Goal: Learn about a topic

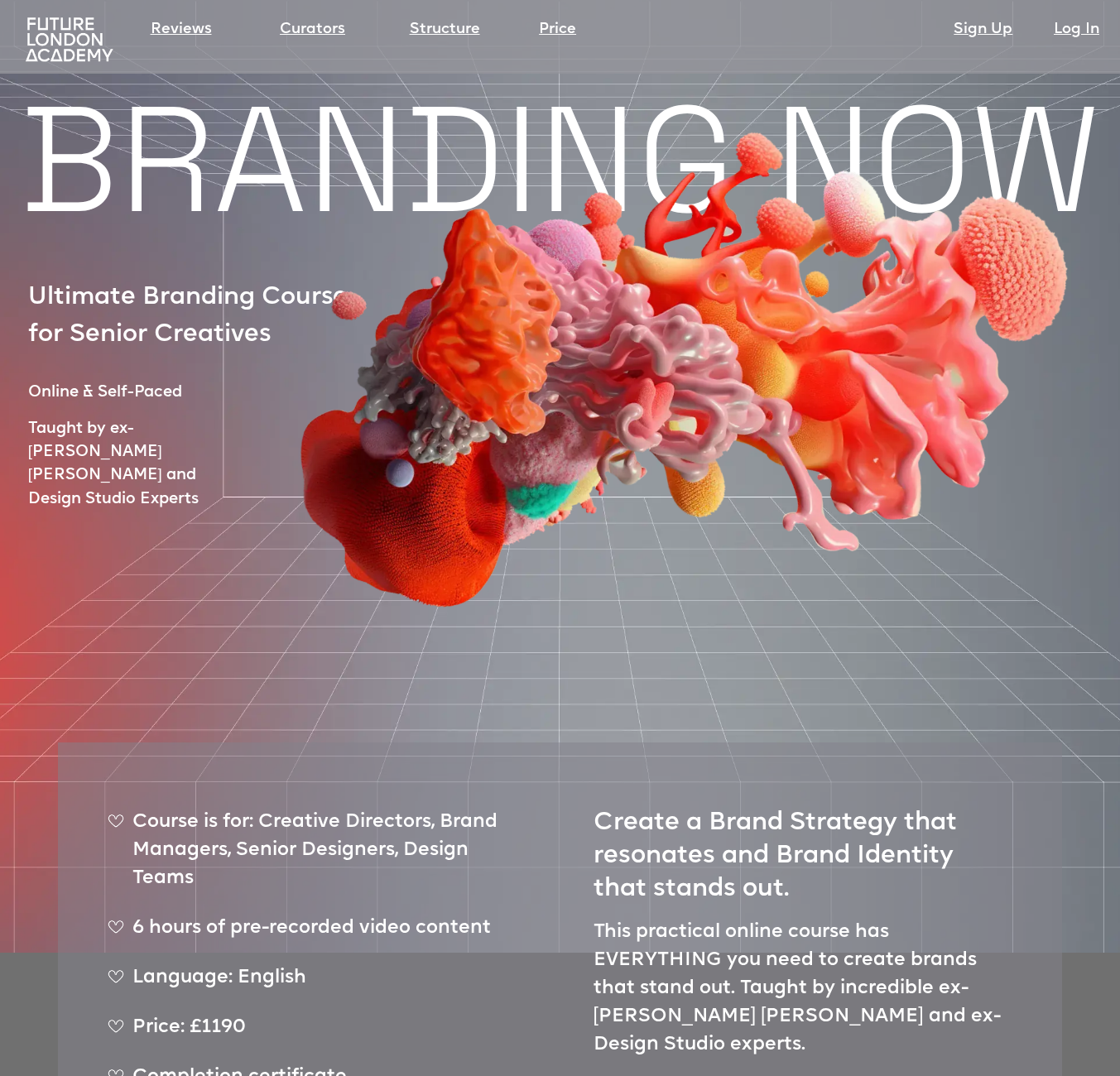
drag, startPoint x: 224, startPoint y: 290, endPoint x: 261, endPoint y: 342, distance: 63.8
click at [263, 345] on img at bounding box center [673, 273] width 944 height 694
click at [270, 373] on img at bounding box center [673, 273] width 944 height 694
drag, startPoint x: 210, startPoint y: 425, endPoint x: 215, endPoint y: 441, distance: 16.8
click at [221, 459] on img at bounding box center [673, 273] width 944 height 694
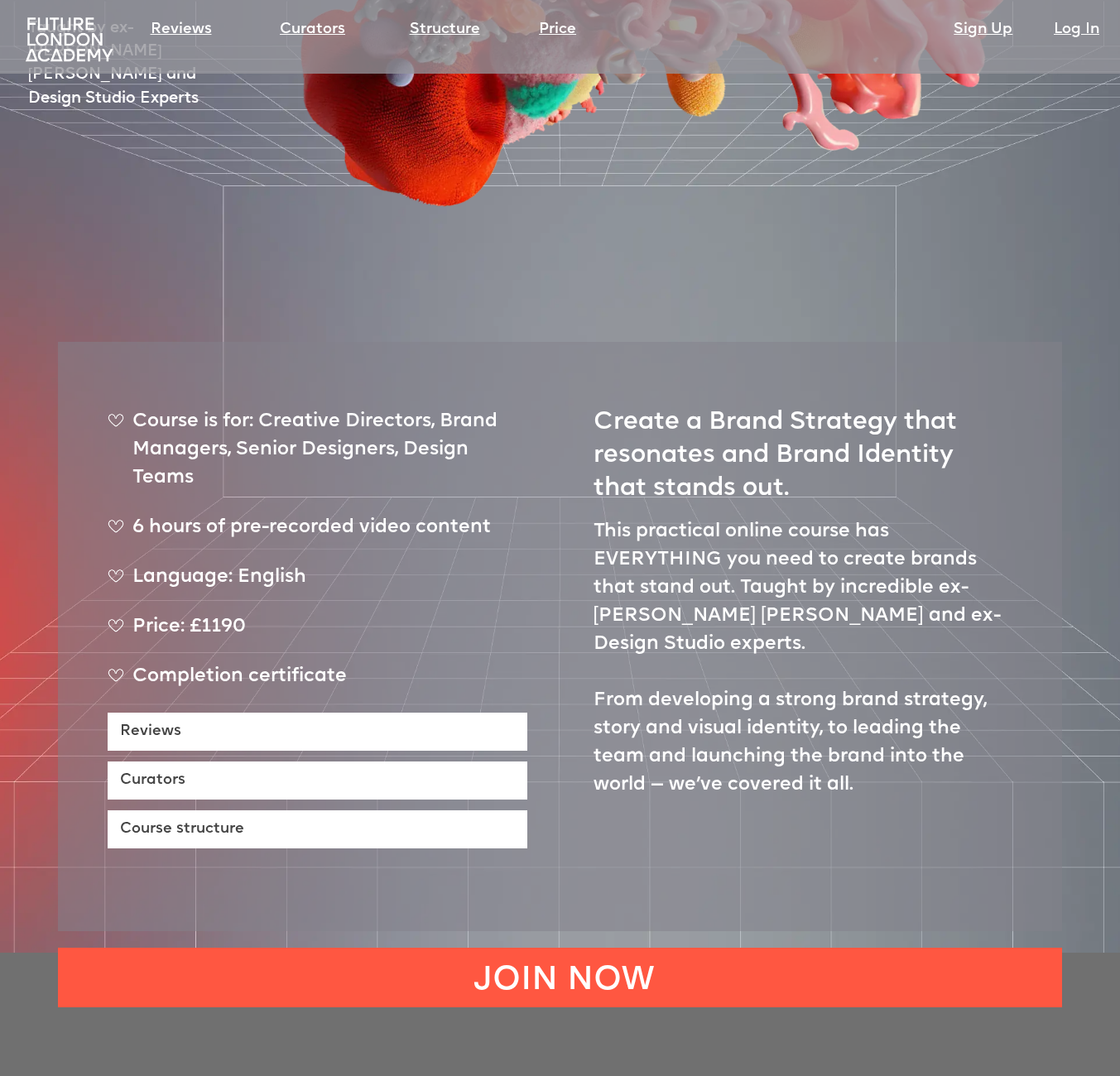
scroll to position [402, 0]
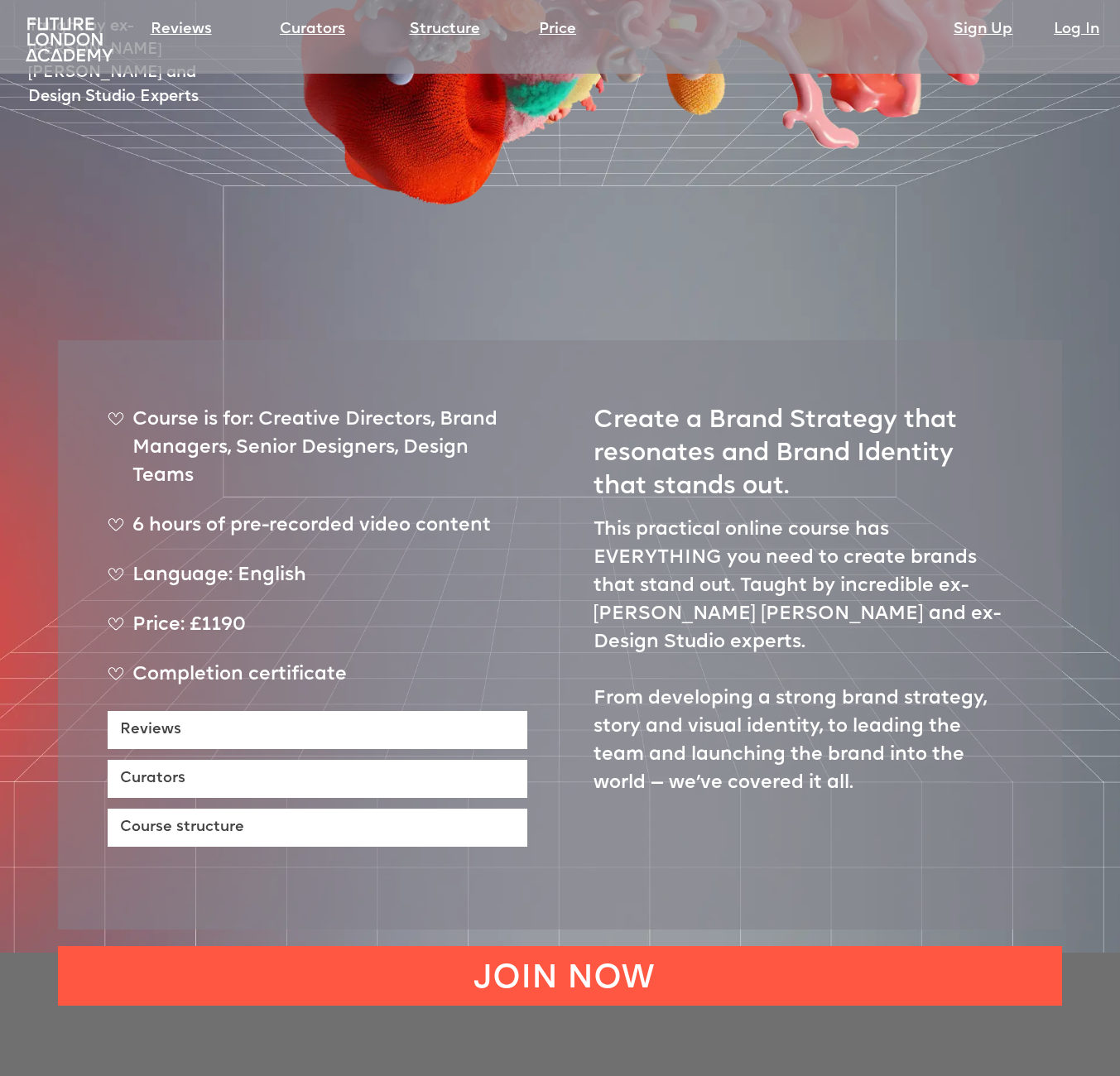
drag, startPoint x: 646, startPoint y: 473, endPoint x: 673, endPoint y: 587, distance: 117.2
click at [677, 596] on p "This practical online course has EVERYTHING you need to create brands that stan…" at bounding box center [803, 656] width 420 height 281
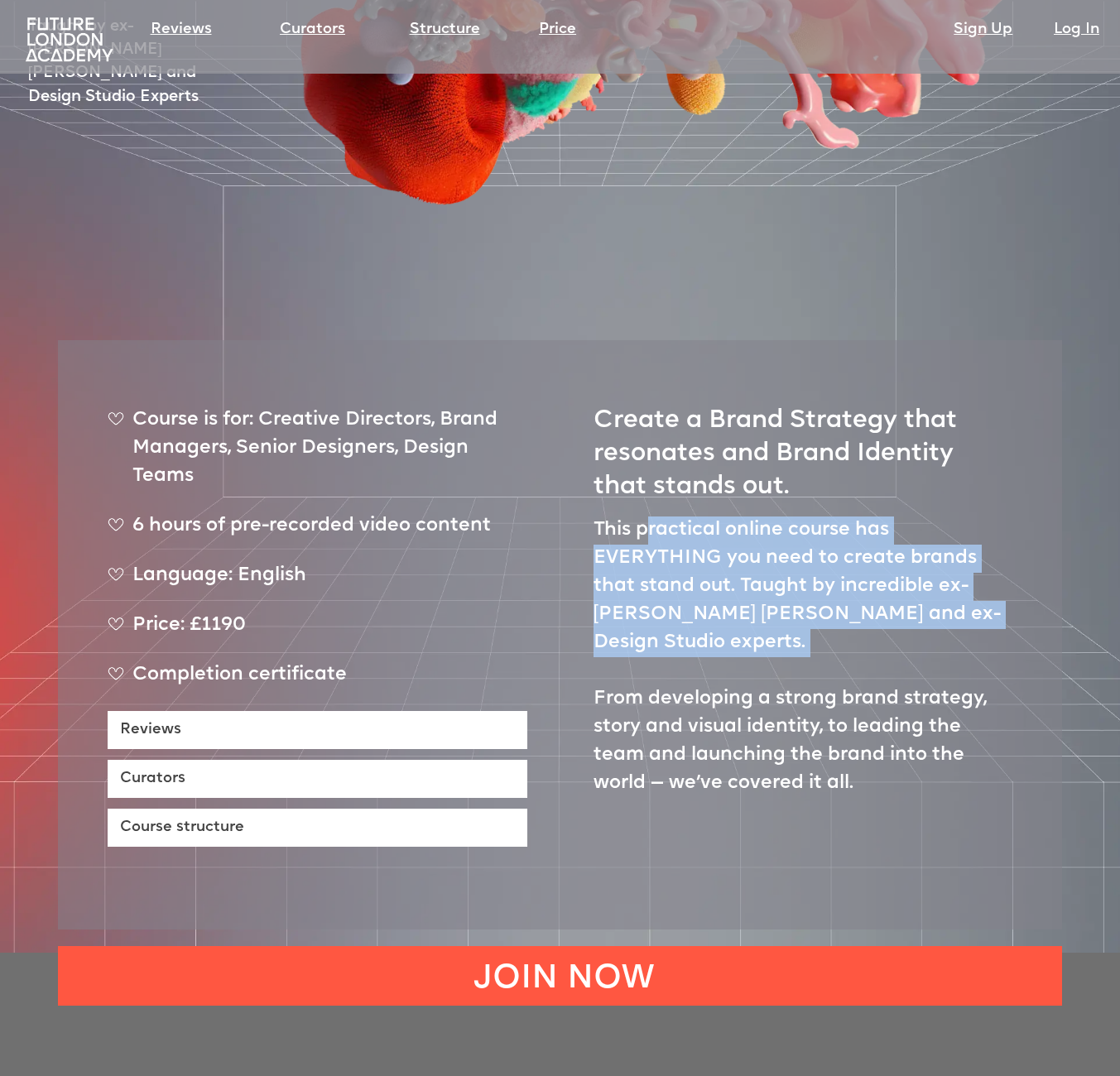
click at [704, 658] on p "This practical online course has EVERYTHING you need to create brands that stan…" at bounding box center [803, 656] width 420 height 281
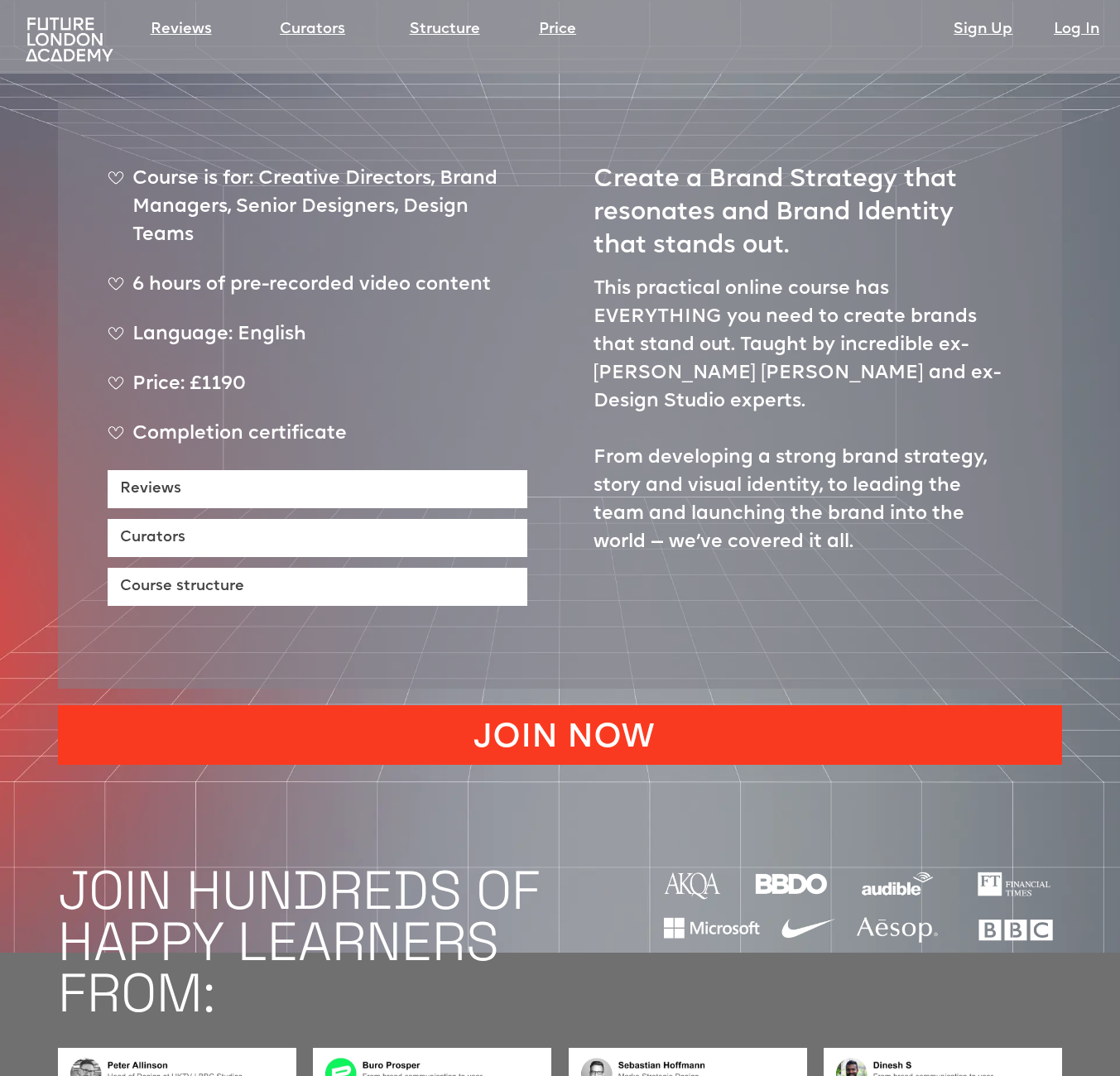
scroll to position [649, 0]
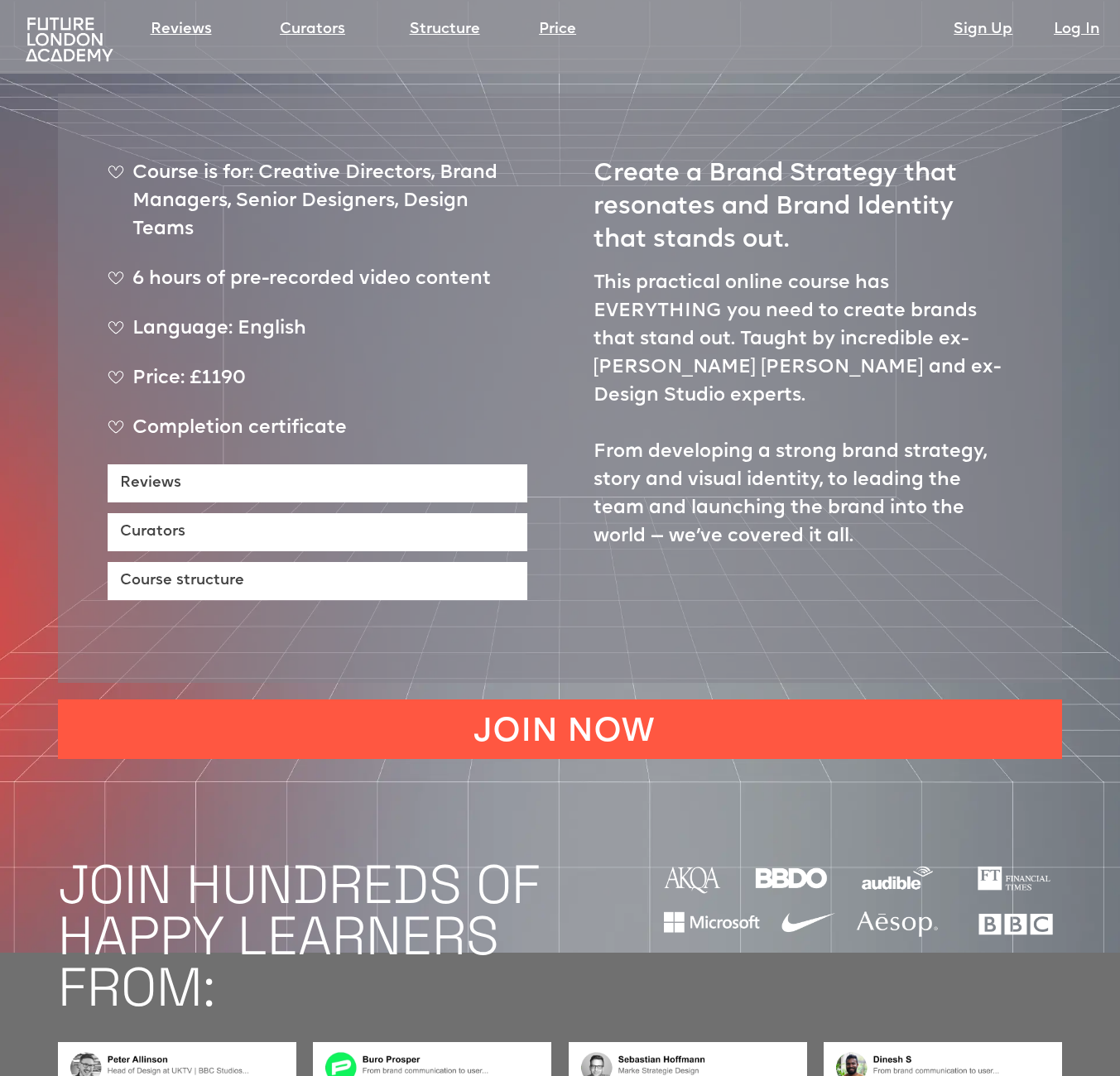
drag, startPoint x: 822, startPoint y: 453, endPoint x: 756, endPoint y: 237, distance: 225.9
click at [761, 270] on p "This practical online course has EVERYTHING you need to create brands that stan…" at bounding box center [803, 410] width 420 height 281
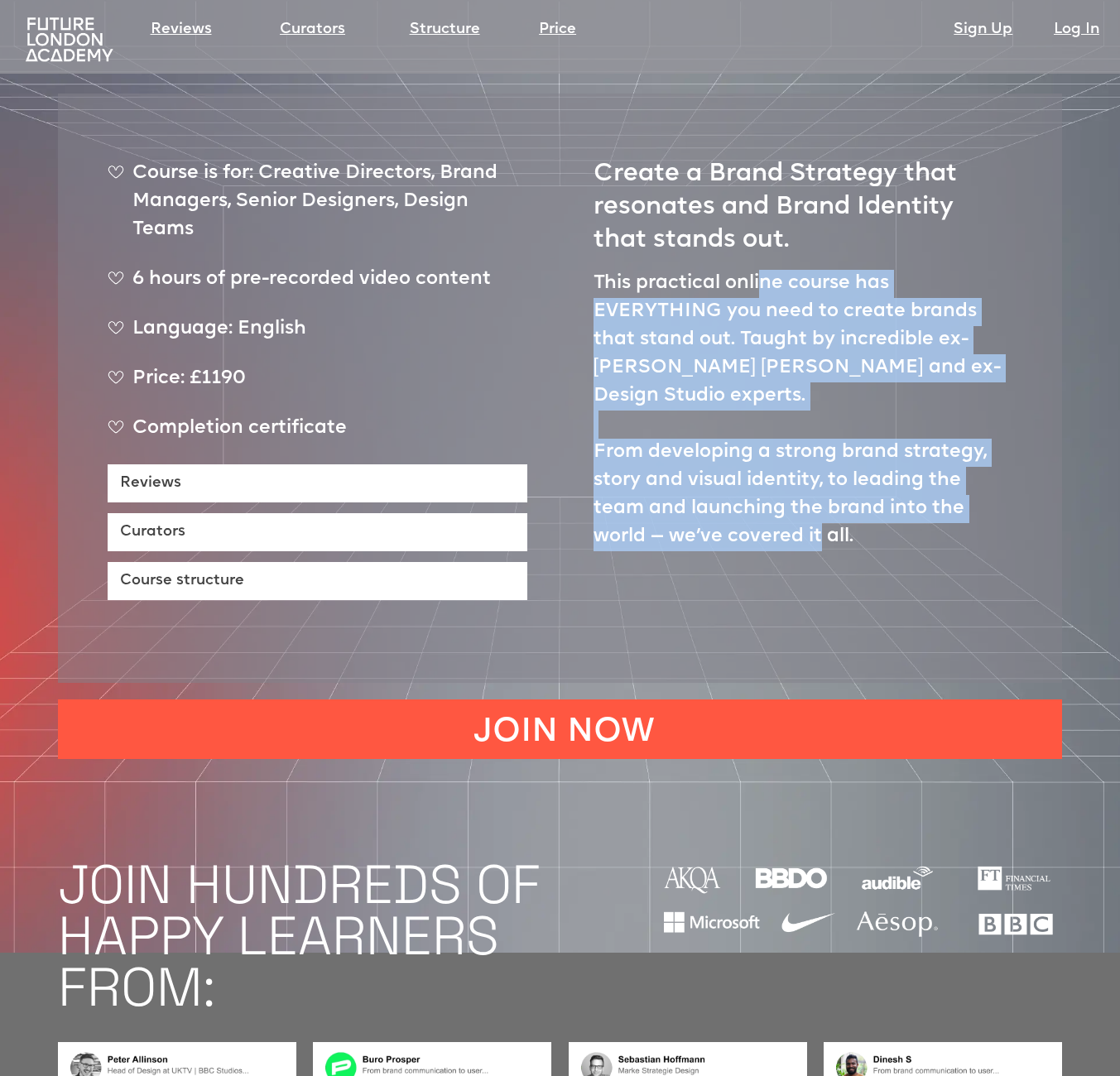
drag, startPoint x: 805, startPoint y: 364, endPoint x: 811, endPoint y: 373, distance: 10.8
click at [807, 369] on p "This practical online course has EVERYTHING you need to create brands that stan…" at bounding box center [803, 410] width 420 height 281
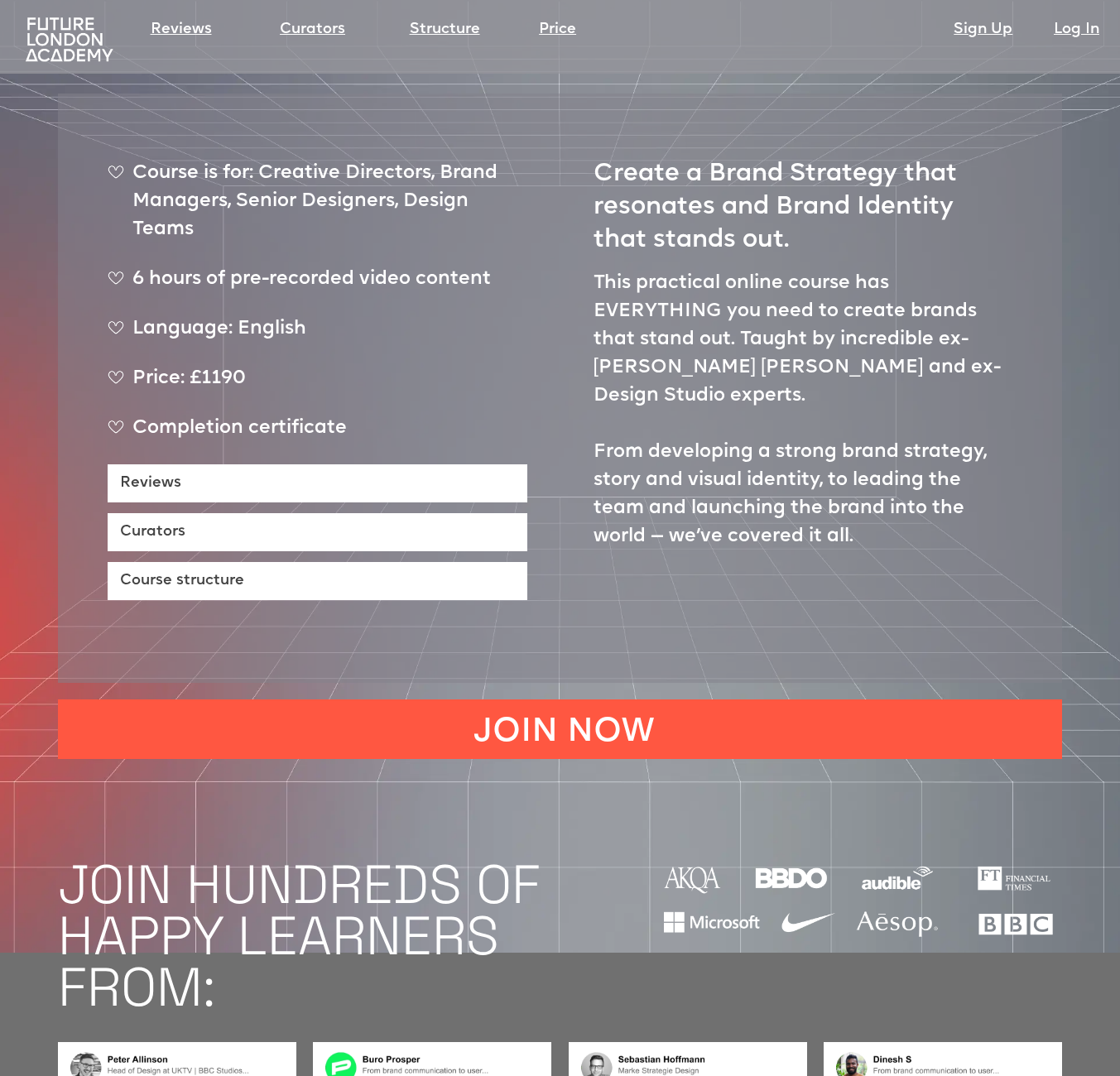
drag, startPoint x: 830, startPoint y: 449, endPoint x: 774, endPoint y: 333, distance: 128.8
click at [774, 339] on p "This practical online course has EVERYTHING you need to create brands that stan…" at bounding box center [803, 410] width 420 height 281
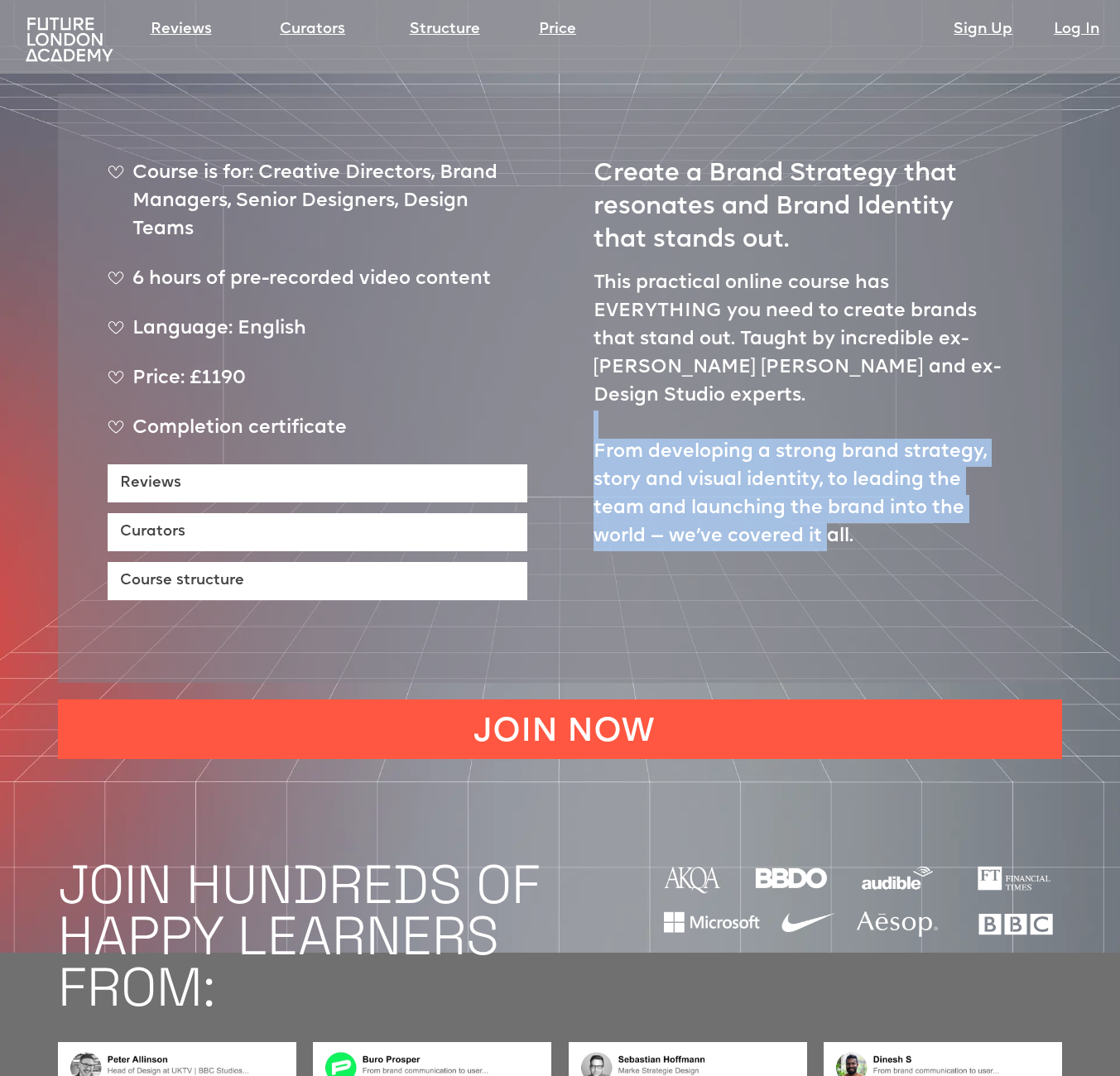
click at [718, 375] on p "This practical online course has EVERYTHING you need to create brands that stan…" at bounding box center [803, 410] width 420 height 281
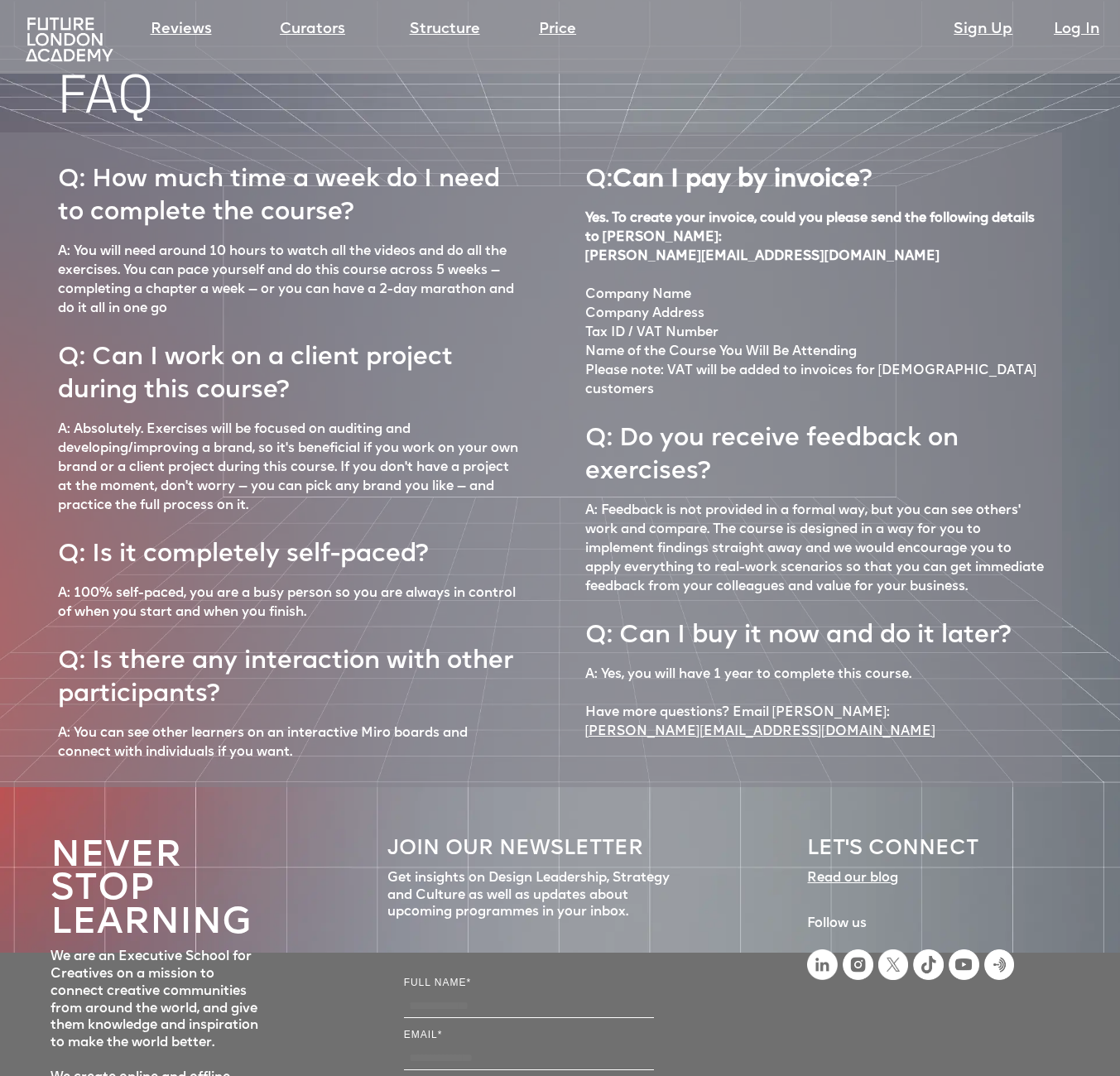
scroll to position [7125, 0]
